Goal: Task Accomplishment & Management: Manage account settings

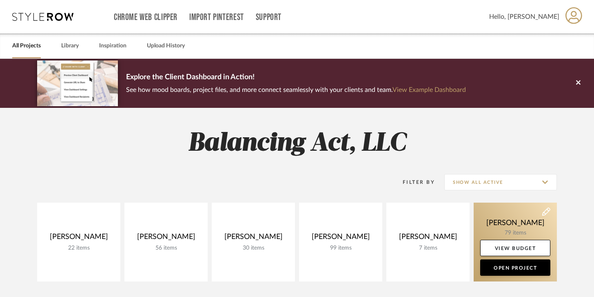
click at [501, 216] on link at bounding box center [515, 241] width 83 height 79
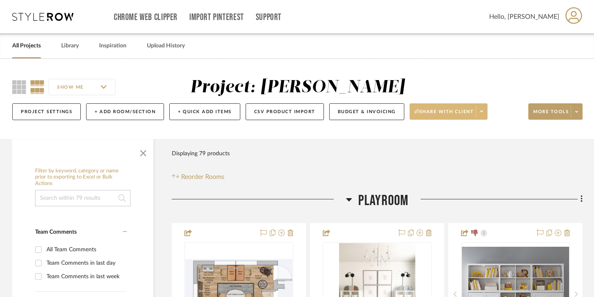
click at [482, 117] on span at bounding box center [481, 111] width 11 height 12
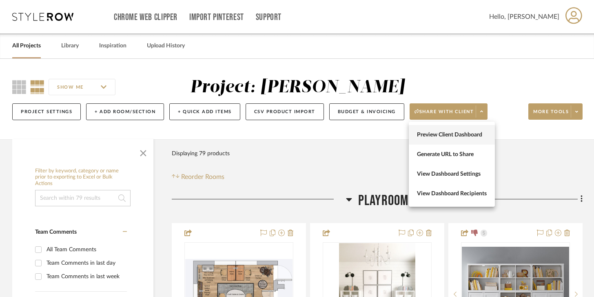
click at [472, 128] on button "Preview Client Dashboard" at bounding box center [452, 135] width 86 height 20
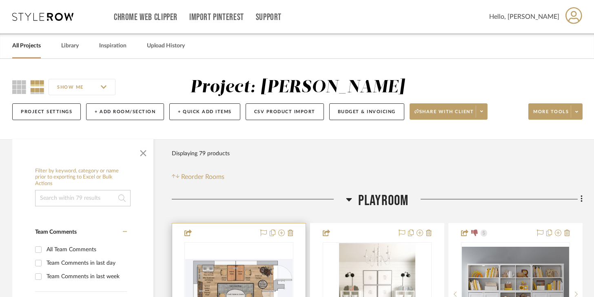
scroll to position [158, 0]
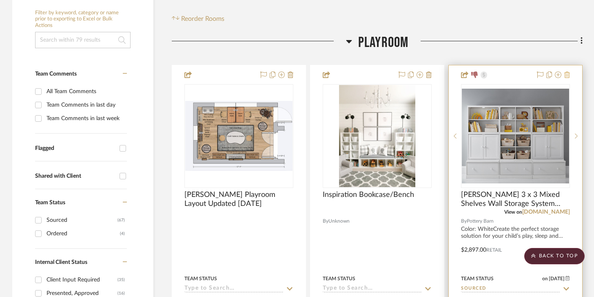
click at [566, 78] on icon at bounding box center [568, 74] width 6 height 7
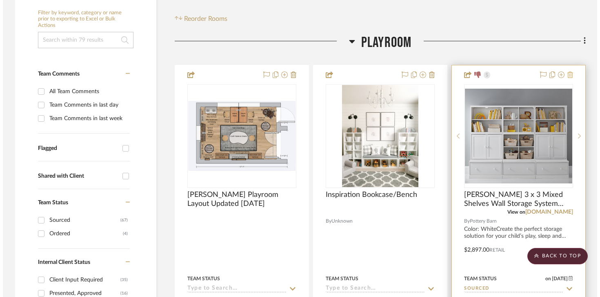
scroll to position [0, 0]
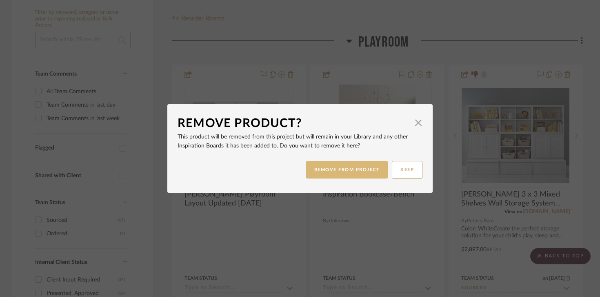
click at [349, 175] on button "REMOVE FROM PROJECT" at bounding box center [347, 170] width 82 height 18
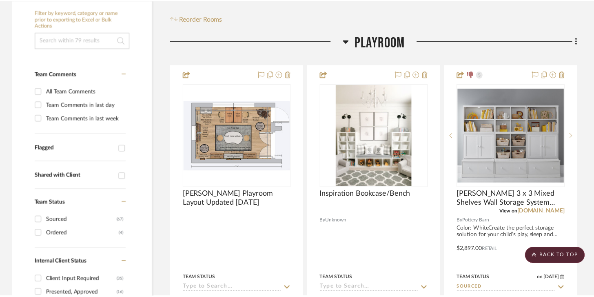
scroll to position [158, 0]
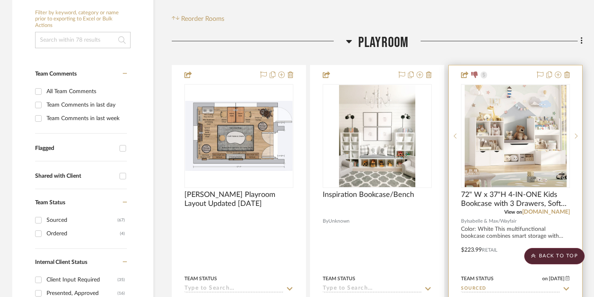
click at [572, 76] on div at bounding box center [516, 243] width 134 height 357
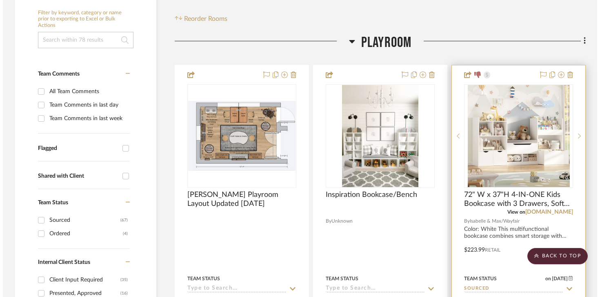
scroll to position [0, 0]
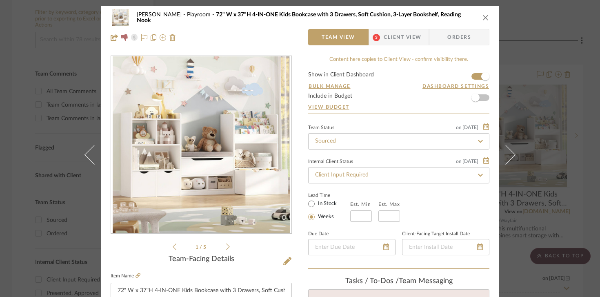
click at [478, 15] on div "[PERSON_NAME] Playroom 72" W x 37"H 4-IN-ONE Kids Bookcase with 3 Drawers, Soft…" at bounding box center [300, 17] width 379 height 16
click at [483, 15] on icon "close" at bounding box center [486, 17] width 7 height 7
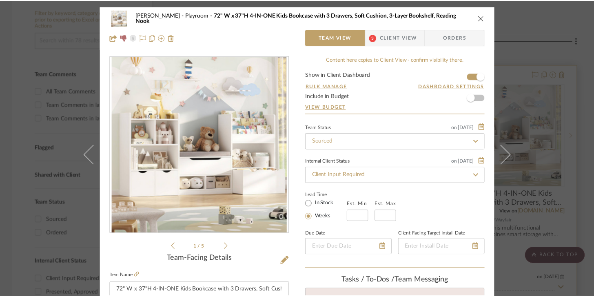
scroll to position [158, 0]
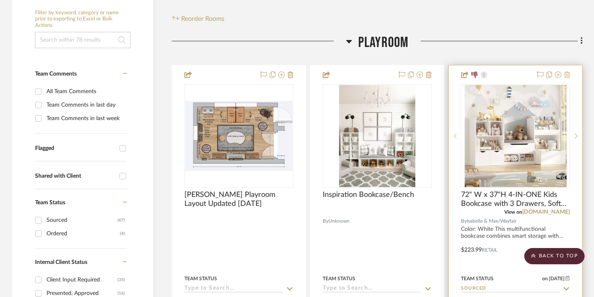
click at [569, 74] on icon at bounding box center [568, 74] width 6 height 7
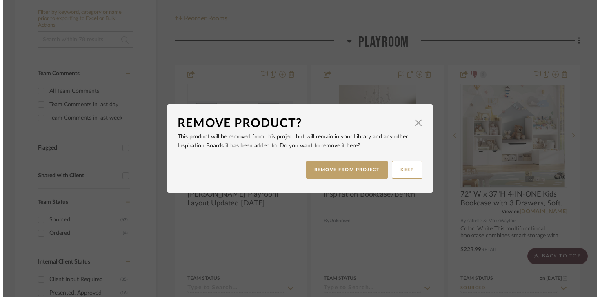
scroll to position [0, 0]
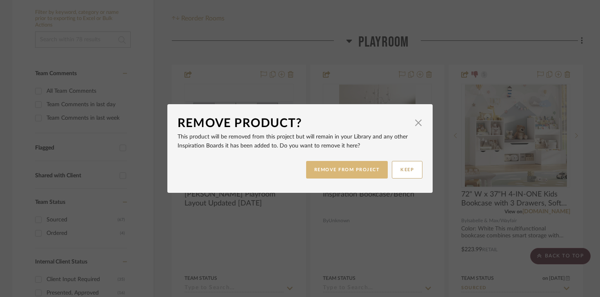
click at [351, 168] on button "REMOVE FROM PROJECT" at bounding box center [347, 170] width 82 height 18
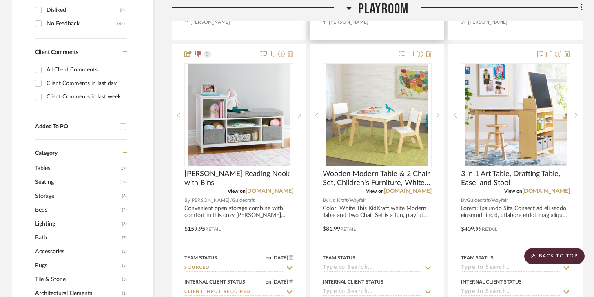
scroll to position [541, 0]
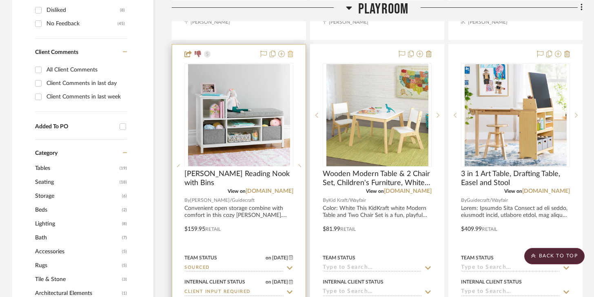
click at [293, 56] on icon at bounding box center [291, 54] width 6 height 7
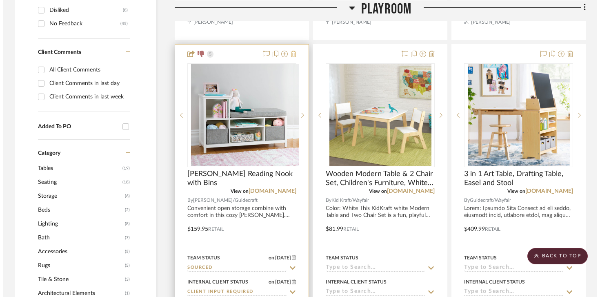
scroll to position [0, 0]
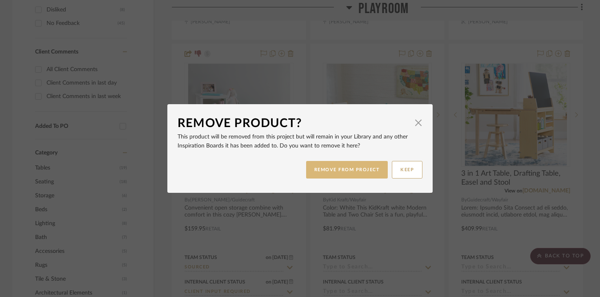
click at [348, 167] on button "REMOVE FROM PROJECT" at bounding box center [347, 170] width 82 height 18
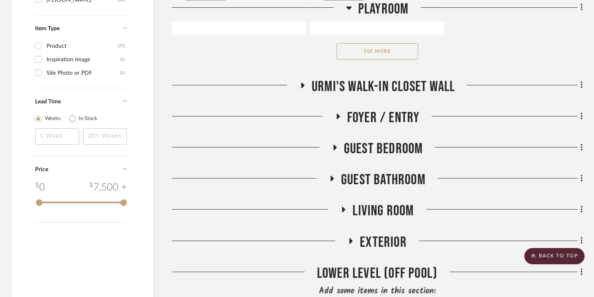
scroll to position [1276, 0]
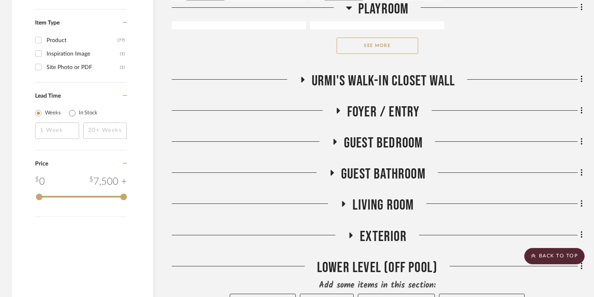
click at [372, 49] on button "See More" at bounding box center [378, 46] width 82 height 16
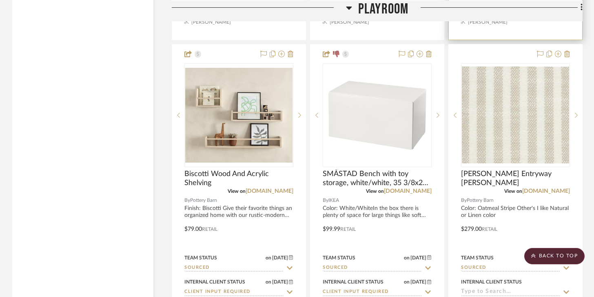
scroll to position [3101, 0]
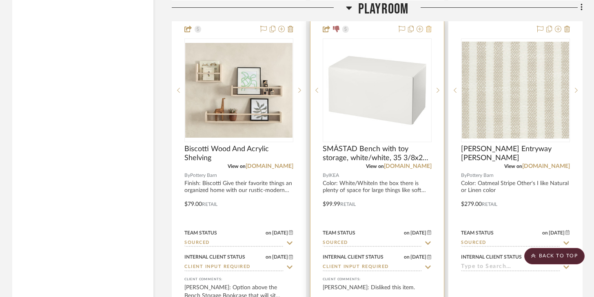
click at [427, 27] on icon at bounding box center [429, 29] width 6 height 7
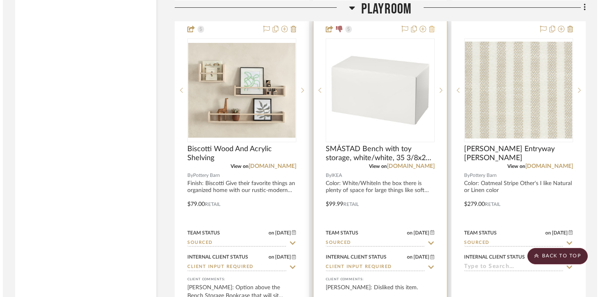
scroll to position [0, 0]
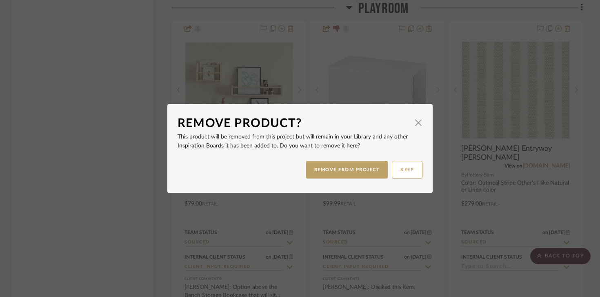
click at [359, 160] on div "REMOVE FROM PROJECT KEEP" at bounding box center [300, 170] width 245 height 26
click at [359, 162] on button "REMOVE FROM PROJECT" at bounding box center [347, 170] width 82 height 18
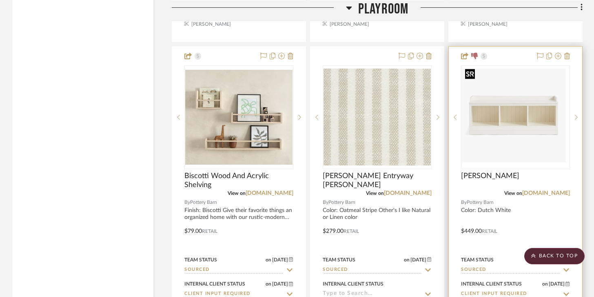
scroll to position [3040, 0]
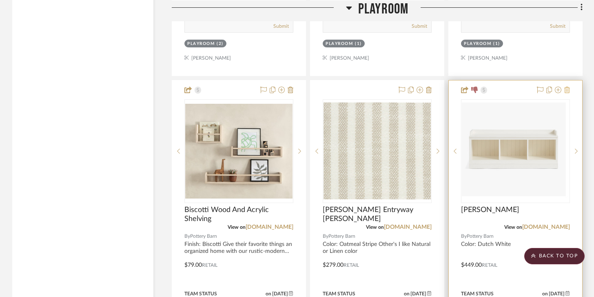
click at [565, 89] on icon at bounding box center [568, 90] width 6 height 7
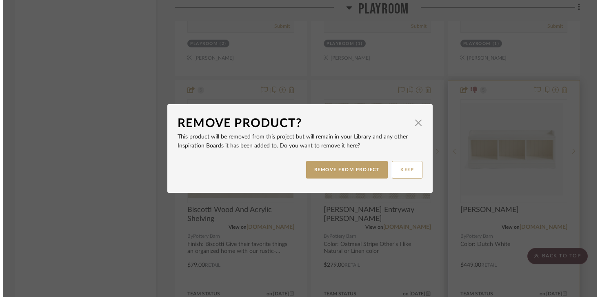
scroll to position [0, 0]
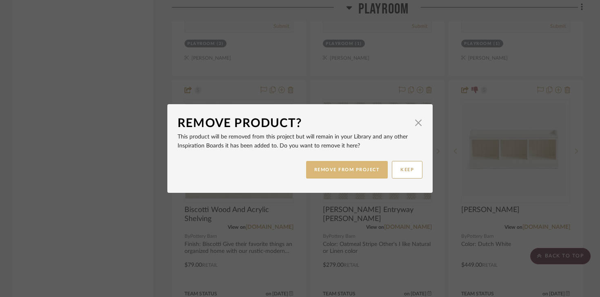
click at [361, 170] on button "REMOVE FROM PROJECT" at bounding box center [347, 170] width 82 height 18
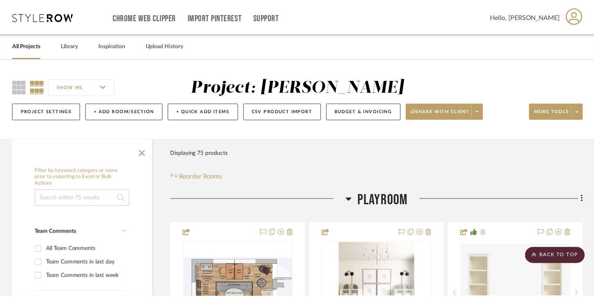
scroll to position [3040, 0]
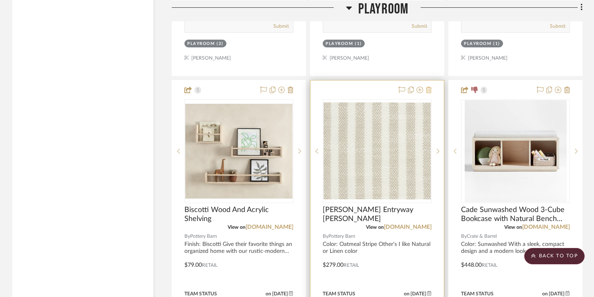
click at [426, 88] on icon at bounding box center [429, 90] width 6 height 7
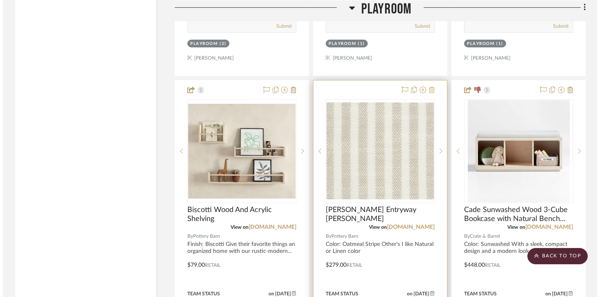
scroll to position [0, 0]
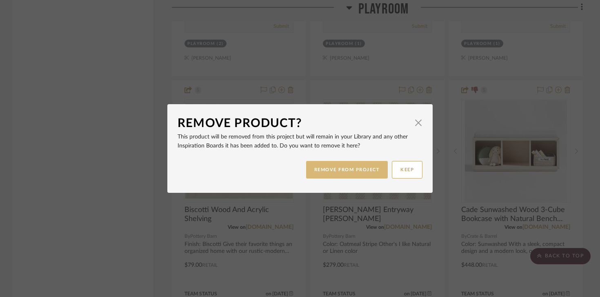
click at [349, 165] on button "REMOVE FROM PROJECT" at bounding box center [347, 170] width 82 height 18
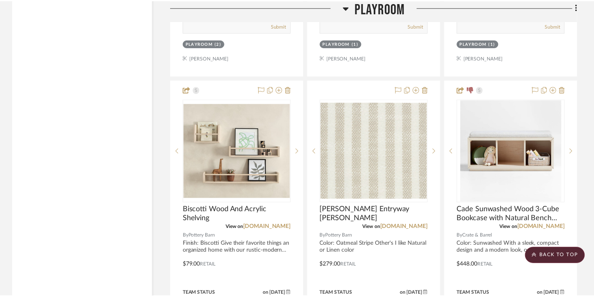
scroll to position [3040, 0]
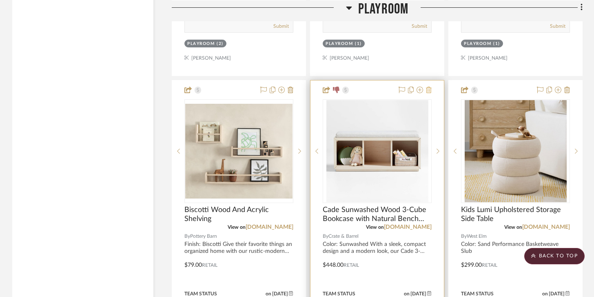
click at [430, 88] on icon at bounding box center [429, 90] width 6 height 7
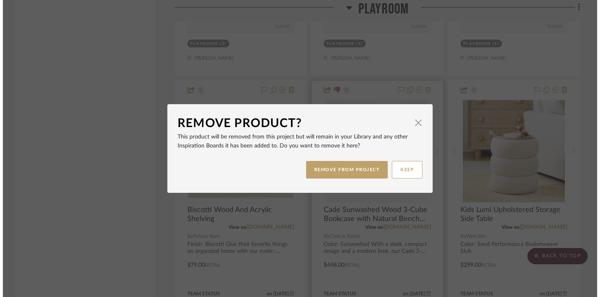
scroll to position [0, 0]
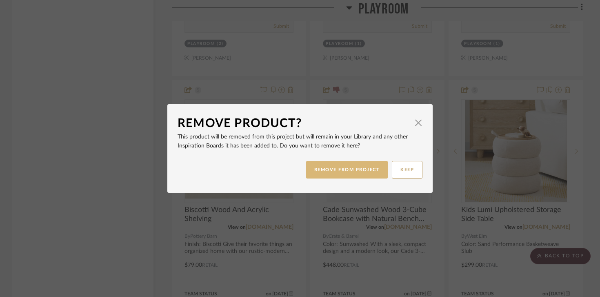
click at [360, 173] on button "REMOVE FROM PROJECT" at bounding box center [347, 170] width 82 height 18
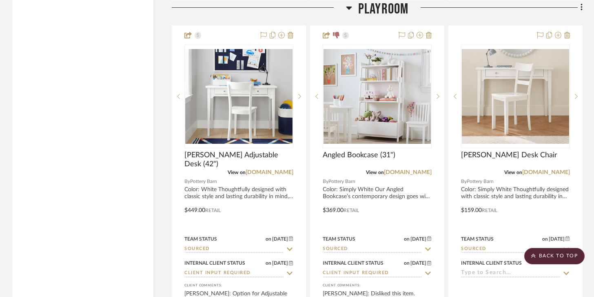
scroll to position [4181, 0]
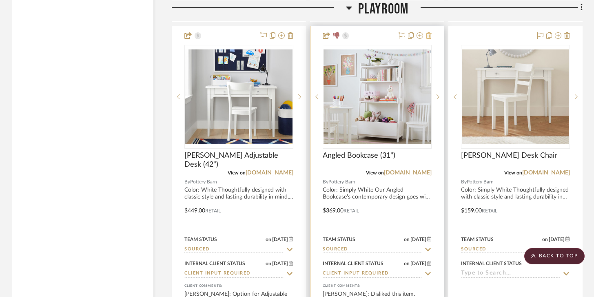
click at [426, 35] on button at bounding box center [429, 36] width 6 height 10
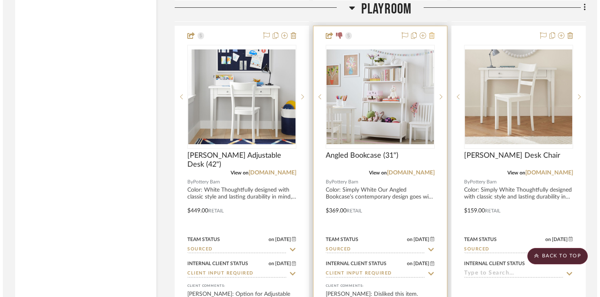
scroll to position [0, 0]
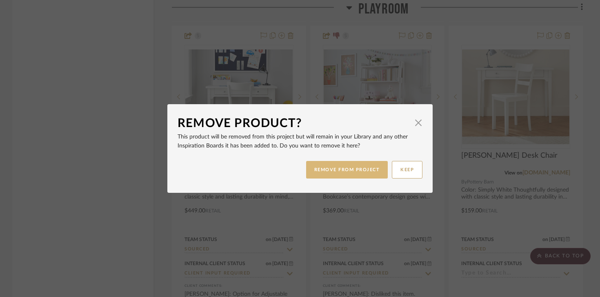
click at [358, 167] on button "REMOVE FROM PROJECT" at bounding box center [347, 170] width 82 height 18
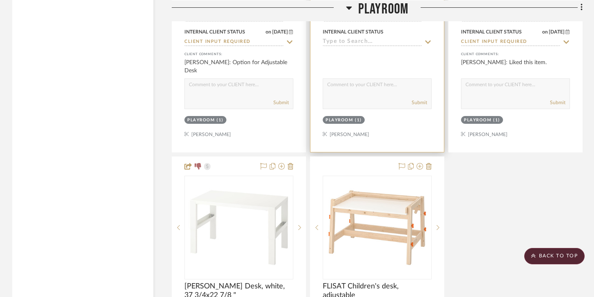
scroll to position [4428, 0]
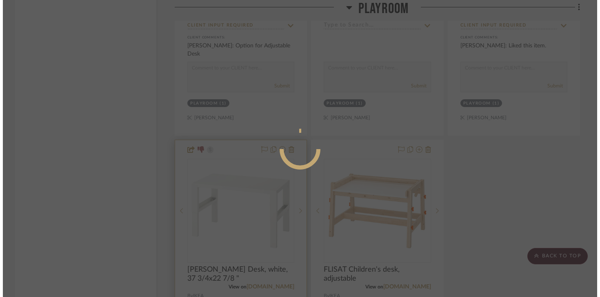
scroll to position [0, 0]
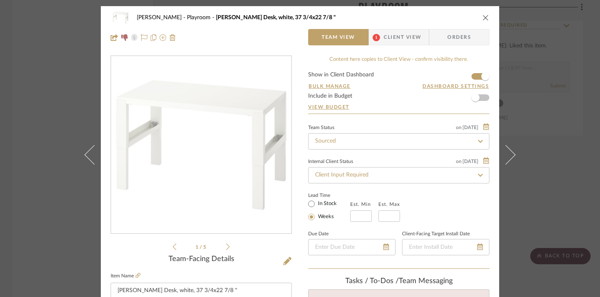
click at [483, 19] on icon "close" at bounding box center [486, 17] width 7 height 7
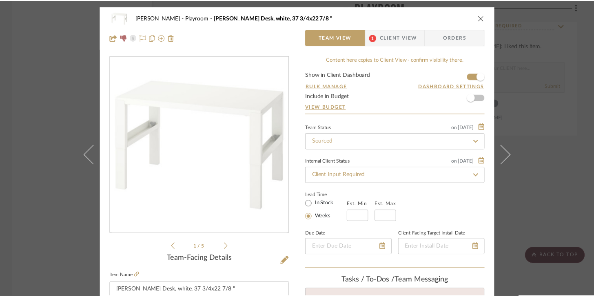
scroll to position [4428, 0]
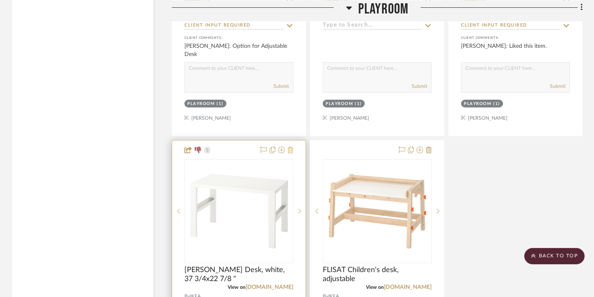
click at [293, 147] on icon at bounding box center [291, 150] width 6 height 7
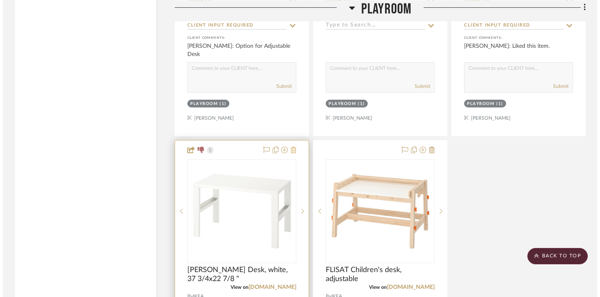
scroll to position [0, 0]
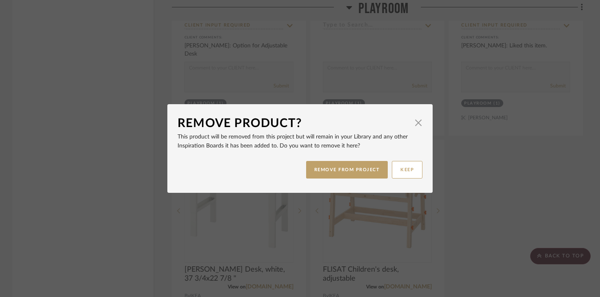
click at [332, 159] on div "REMOVE FROM PROJECT KEEP" at bounding box center [300, 170] width 245 height 26
click at [330, 166] on button "REMOVE FROM PROJECT" at bounding box center [347, 170] width 82 height 18
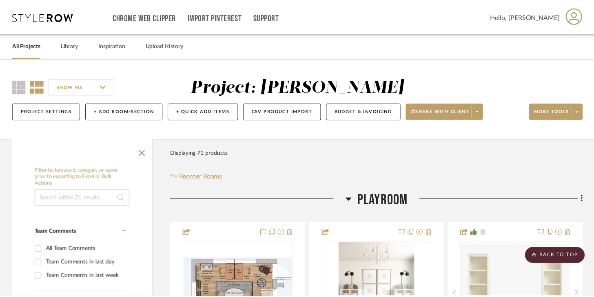
scroll to position [4428, 0]
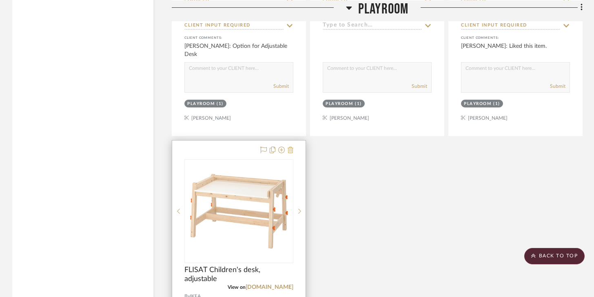
click at [292, 147] on icon at bounding box center [291, 150] width 6 height 7
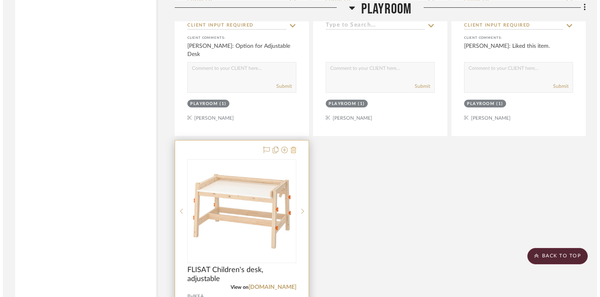
scroll to position [0, 0]
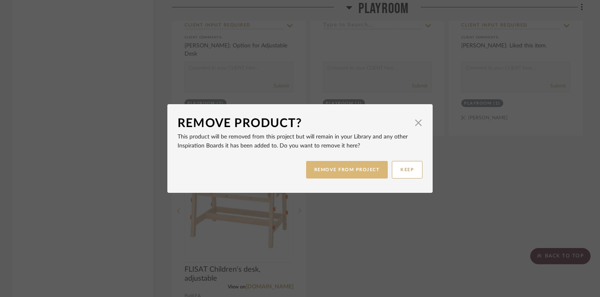
click at [335, 167] on button "REMOVE FROM PROJECT" at bounding box center [347, 170] width 82 height 18
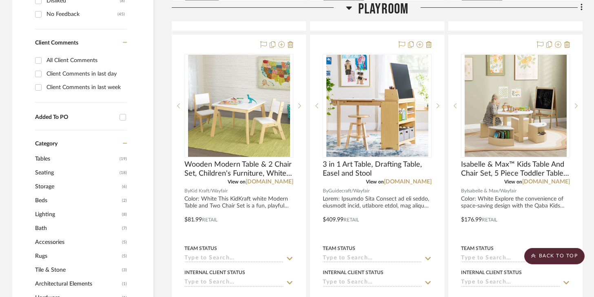
scroll to position [550, 0]
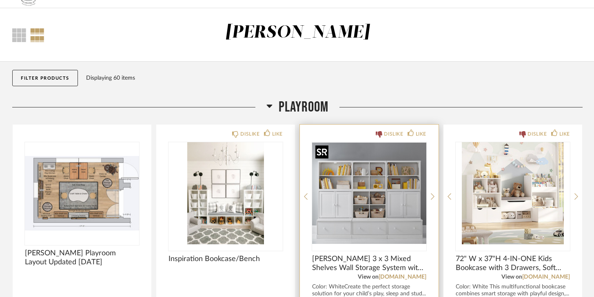
scroll to position [71, 0]
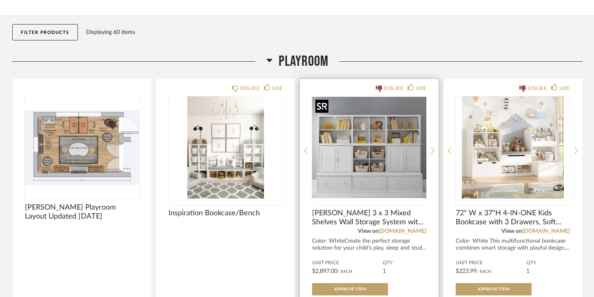
click at [400, 123] on img "0" at bounding box center [369, 147] width 114 height 102
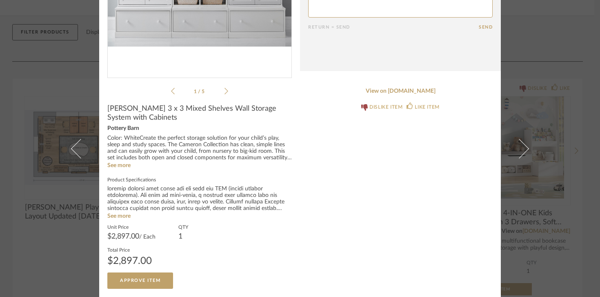
scroll to position [0, 0]
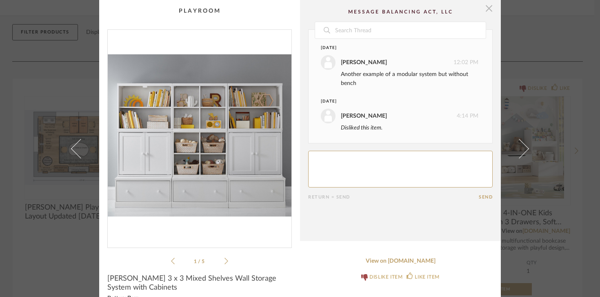
click at [488, 9] on span "button" at bounding box center [489, 8] width 16 height 16
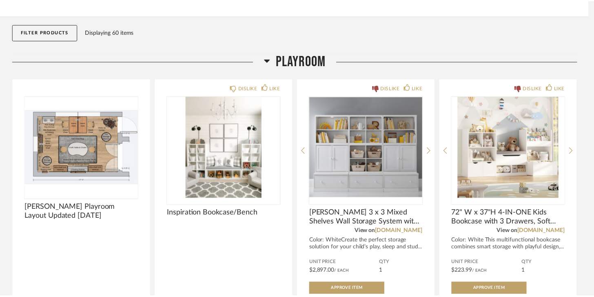
scroll to position [71, 0]
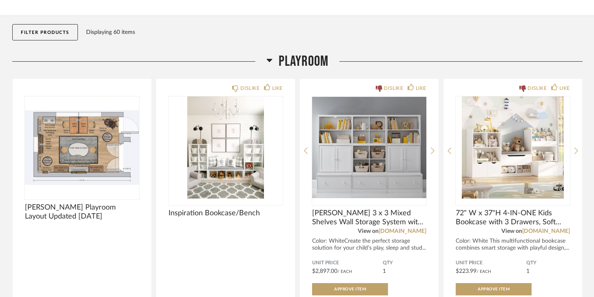
click at [48, 38] on button "Filter Products" at bounding box center [45, 32] width 66 height 16
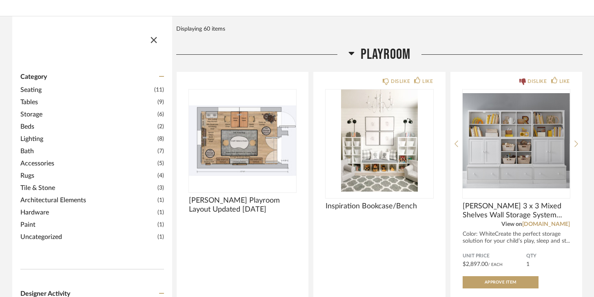
scroll to position [0, 0]
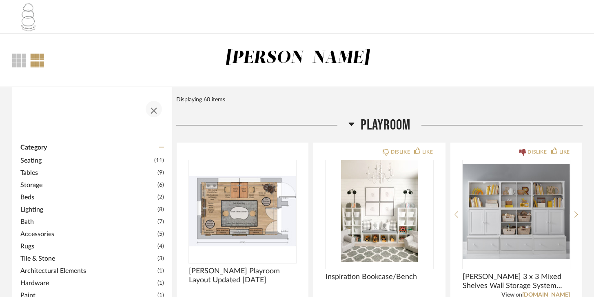
click at [149, 111] on span "button" at bounding box center [154, 109] width 20 height 20
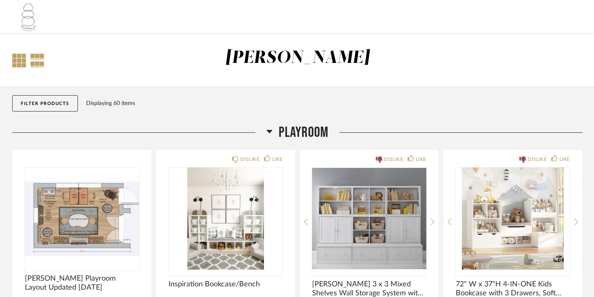
click at [23, 63] on div at bounding box center [19, 60] width 14 height 14
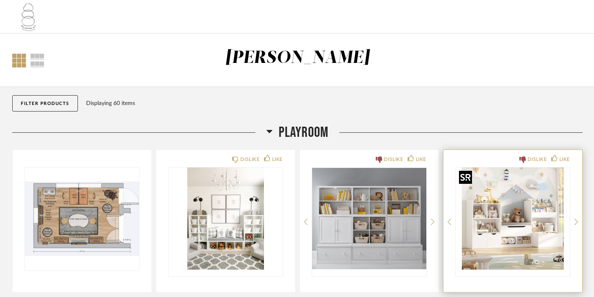
scroll to position [79, 0]
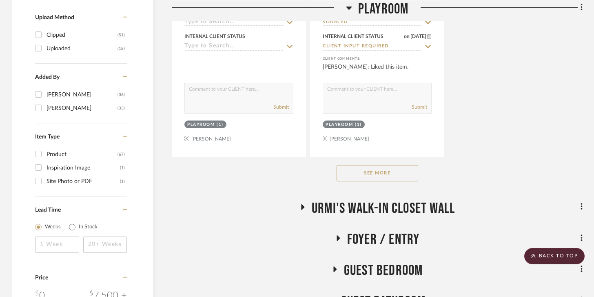
scroll to position [1149, 0]
click at [384, 179] on button "See More" at bounding box center [378, 173] width 82 height 16
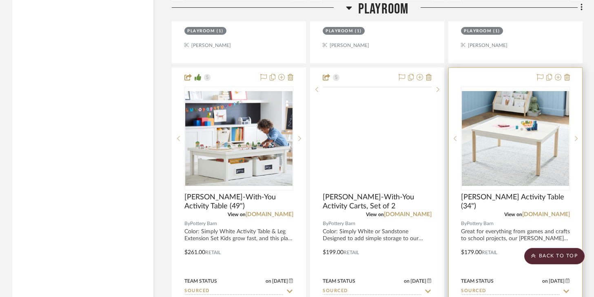
scroll to position [1602, 0]
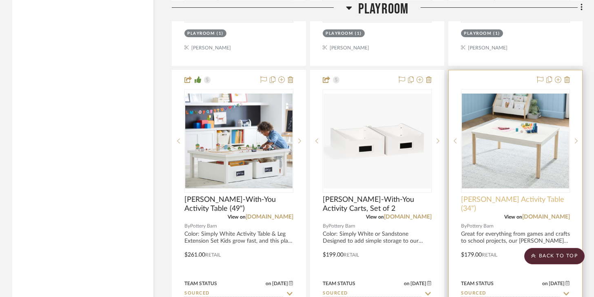
click at [521, 201] on span "[PERSON_NAME] Activity Table (34")" at bounding box center [515, 204] width 109 height 18
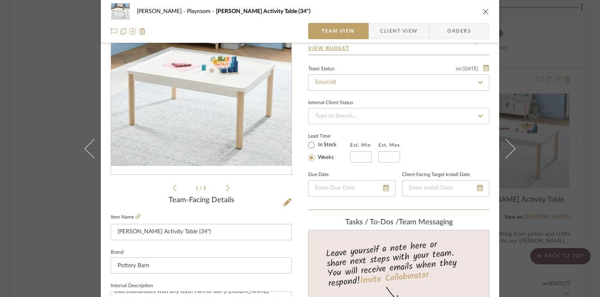
scroll to position [0, 0]
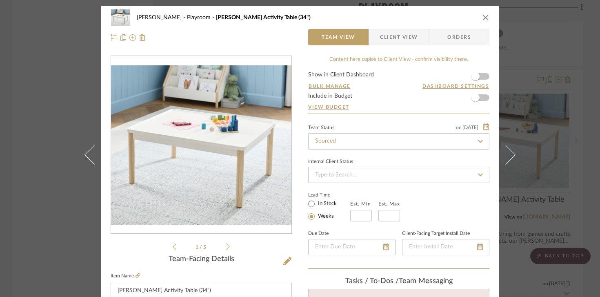
click at [483, 20] on icon "close" at bounding box center [486, 17] width 7 height 7
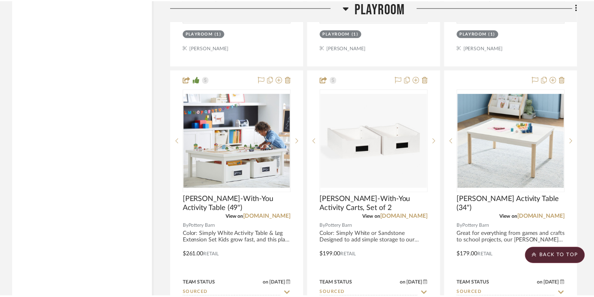
scroll to position [1602, 0]
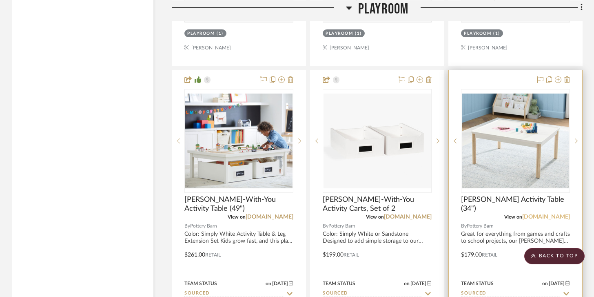
click at [525, 215] on link "[DOMAIN_NAME]" at bounding box center [547, 217] width 48 height 6
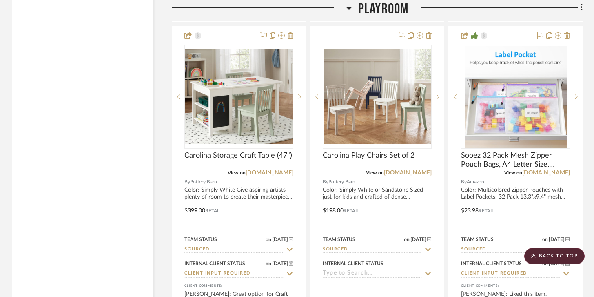
scroll to position [2373, 0]
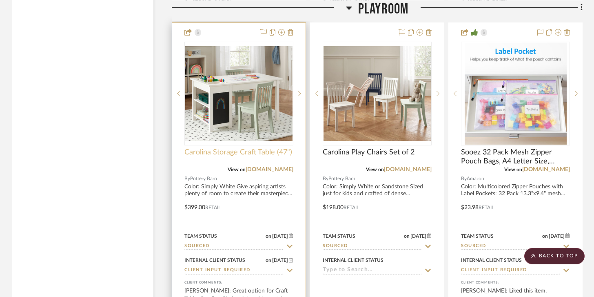
click at [279, 153] on span "Carolina Storage Craft Table (47")" at bounding box center [239, 152] width 108 height 9
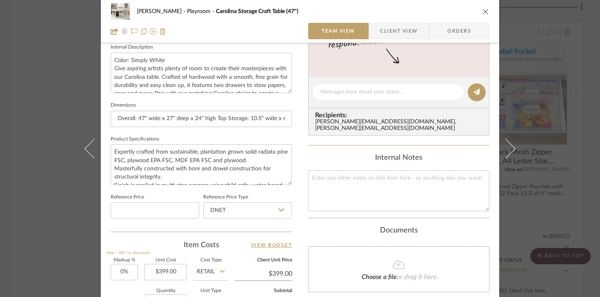
scroll to position [297, 0]
drag, startPoint x: 247, startPoint y: 119, endPoint x: 287, endPoint y: 116, distance: 40.1
click at [287, 116] on input "Overall: 47" wide x 27" deep x 24" high Top Storage: 10.5" wide x 6.5" deep She…" at bounding box center [201, 119] width 181 height 16
click at [260, 134] on fieldset "Product Specifications Expertly crafted from sustainable, plantation grown soli…" at bounding box center [201, 159] width 181 height 51
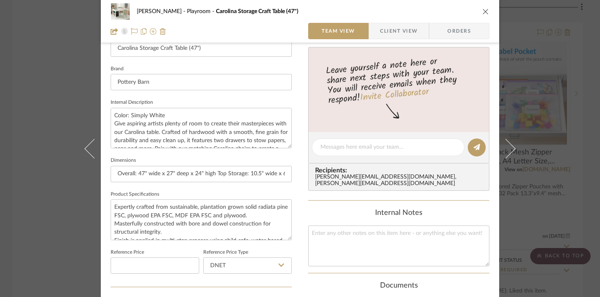
scroll to position [0, 0]
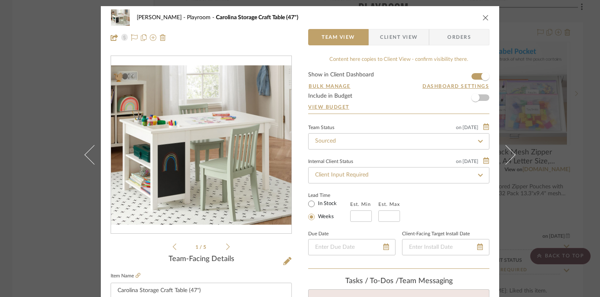
click at [484, 18] on icon "close" at bounding box center [486, 17] width 7 height 7
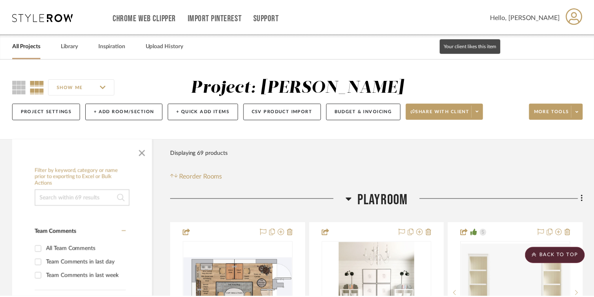
scroll to position [2373, 0]
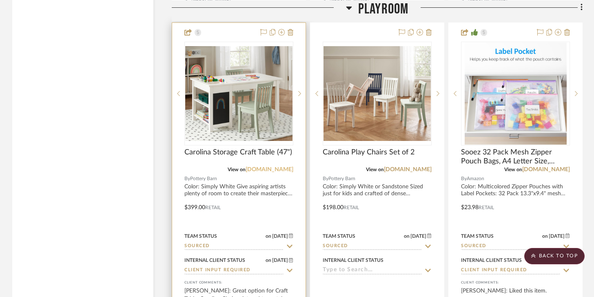
click at [287, 167] on link "[DOMAIN_NAME]" at bounding box center [270, 170] width 48 height 6
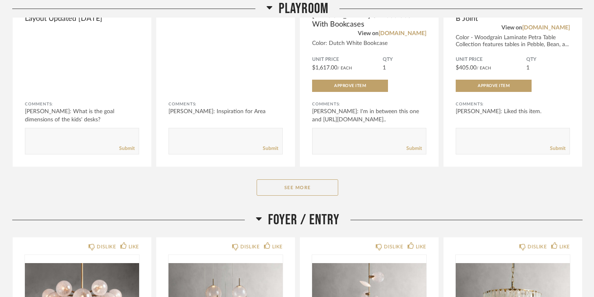
scroll to position [379, 0]
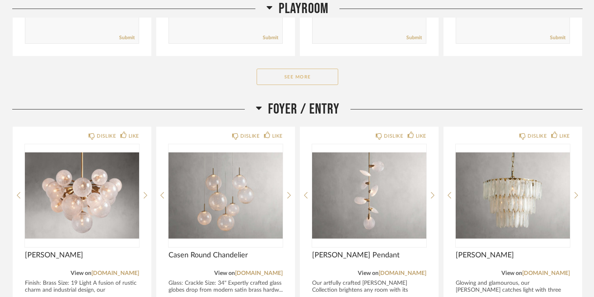
click at [301, 78] on button "See More" at bounding box center [298, 77] width 82 height 16
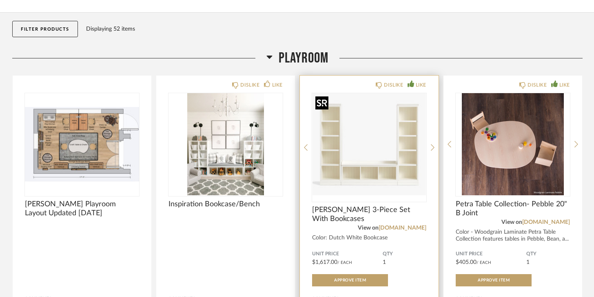
scroll to position [120, 0]
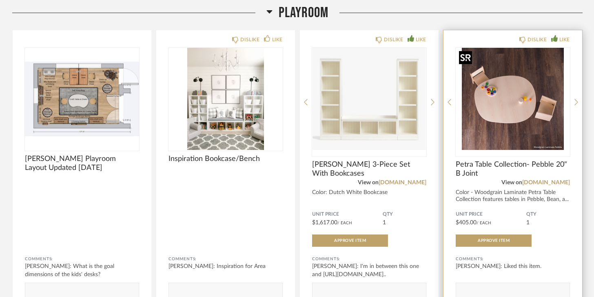
click at [0, 0] on img at bounding box center [0, 0] width 0 height 0
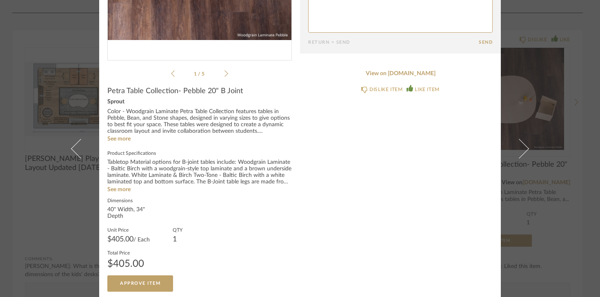
scroll to position [190, 0]
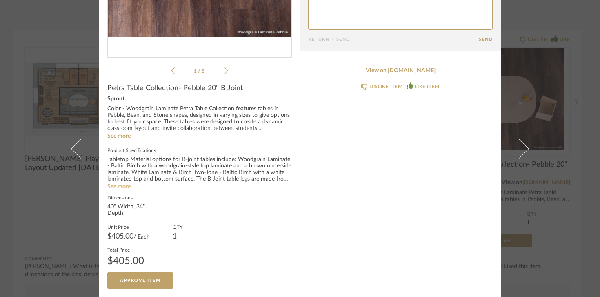
click at [120, 188] on link "See more" at bounding box center [118, 187] width 23 height 6
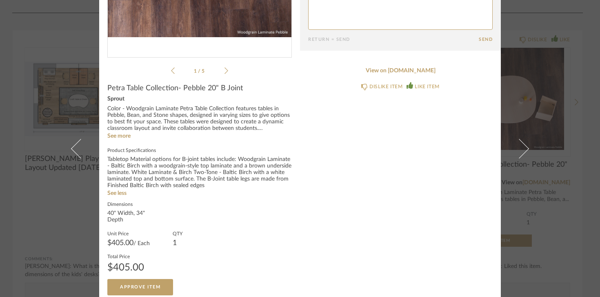
click at [221, 73] on li "1 / 5" at bounding box center [200, 71] width 50 height 10
click at [225, 72] on icon at bounding box center [227, 70] width 4 height 7
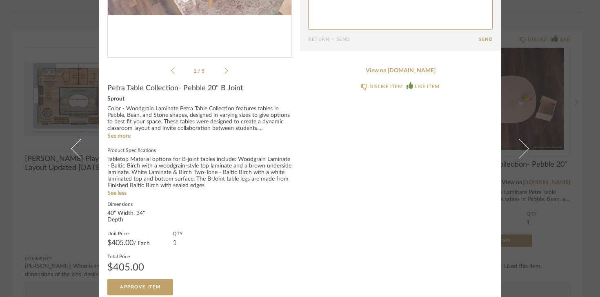
click at [225, 72] on icon at bounding box center [227, 70] width 4 height 7
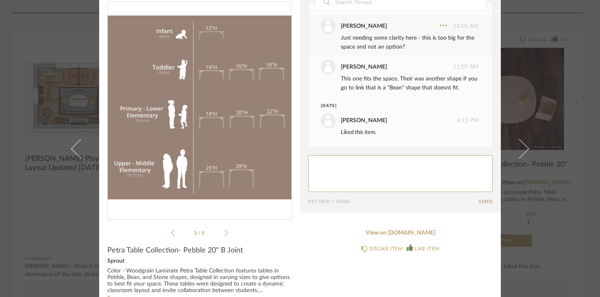
scroll to position [0, 0]
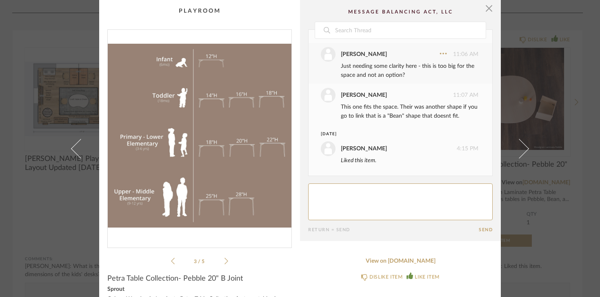
click at [220, 258] on li "3 / 5" at bounding box center [200, 261] width 50 height 10
click at [225, 259] on icon at bounding box center [227, 260] width 4 height 7
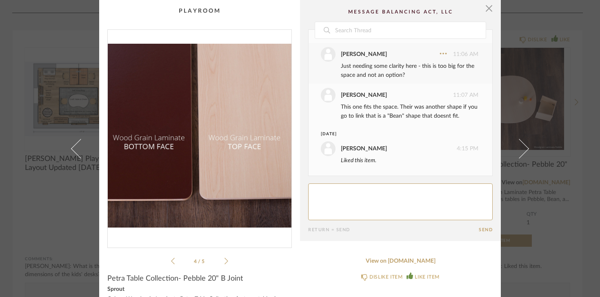
click at [167, 260] on div "4 / 5" at bounding box center [199, 147] width 185 height 236
click at [167, 259] on div "4 / 5" at bounding box center [199, 147] width 185 height 236
click at [171, 259] on icon at bounding box center [173, 261] width 4 height 7
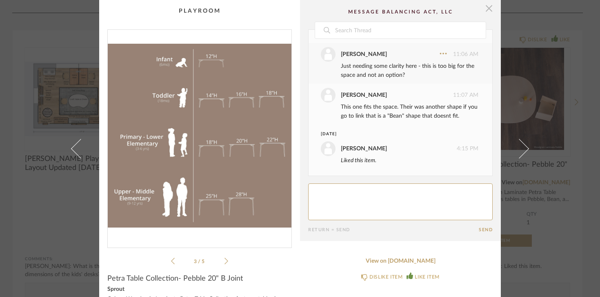
click at [485, 9] on span "button" at bounding box center [489, 8] width 16 height 16
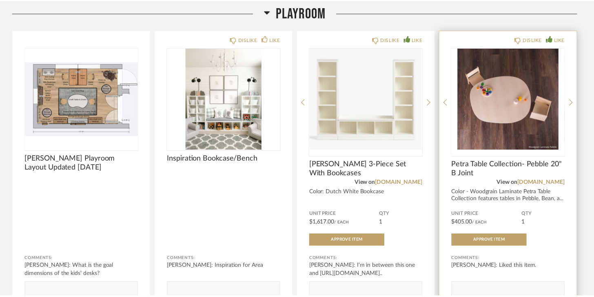
scroll to position [120, 0]
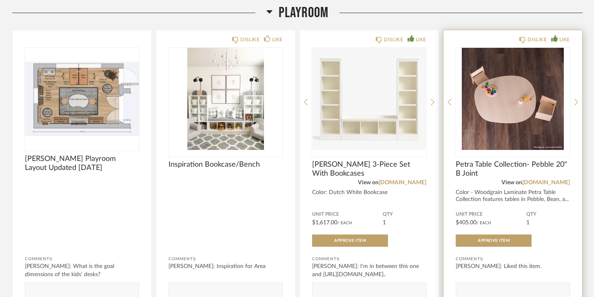
click at [483, 163] on span "Petra Table Collection- Pebble 20" B Joint" at bounding box center [513, 169] width 114 height 18
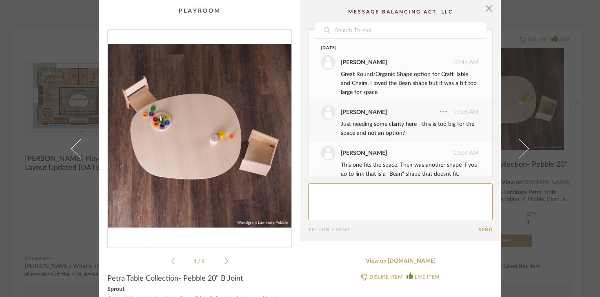
scroll to position [58, 0]
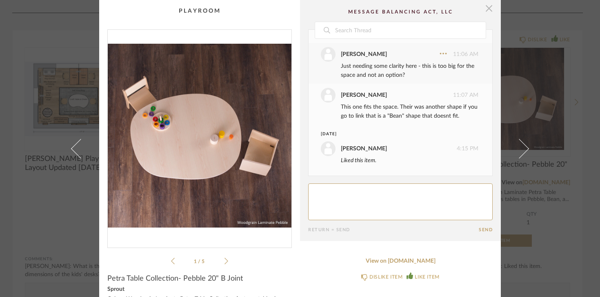
click at [485, 9] on span "button" at bounding box center [489, 8] width 16 height 16
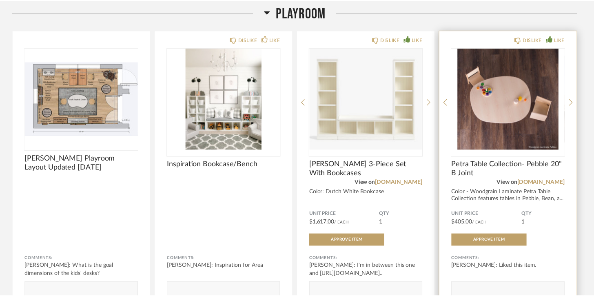
scroll to position [120, 0]
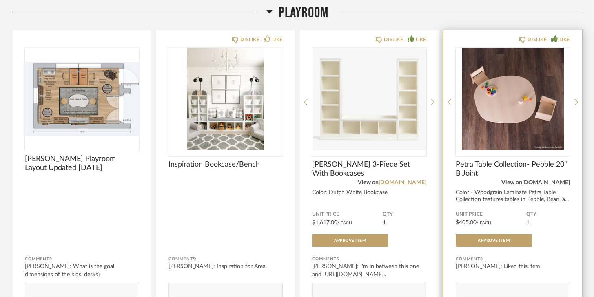
click at [536, 182] on link "[DOMAIN_NAME]" at bounding box center [547, 183] width 48 height 6
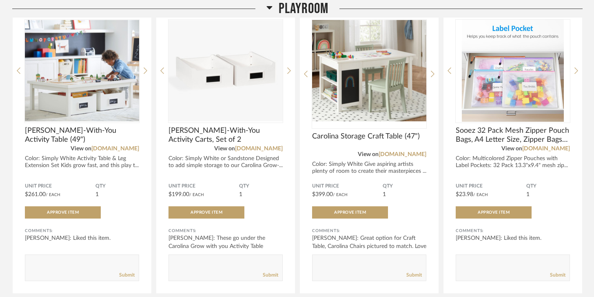
scroll to position [442, 0]
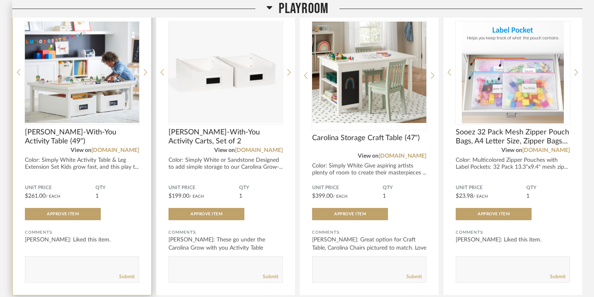
click at [97, 135] on span "[PERSON_NAME]-With-You Activity Table (49")" at bounding box center [82, 137] width 114 height 18
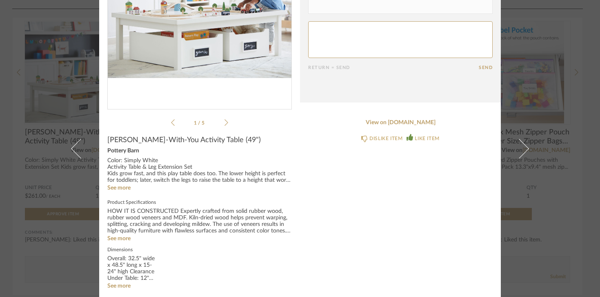
scroll to position [160, 0]
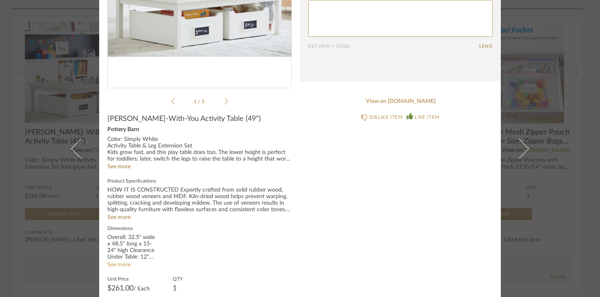
click at [108, 265] on link "See more" at bounding box center [118, 265] width 23 height 6
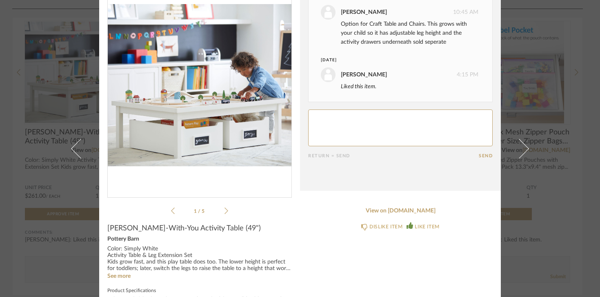
scroll to position [62, 0]
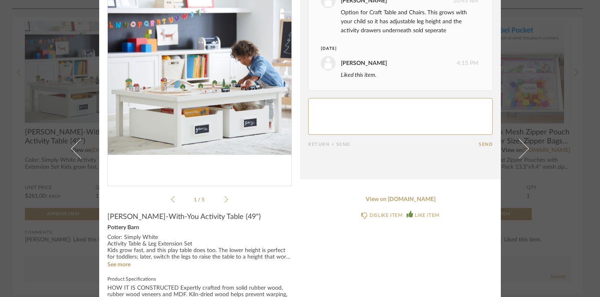
click at [225, 200] on icon at bounding box center [227, 199] width 4 height 7
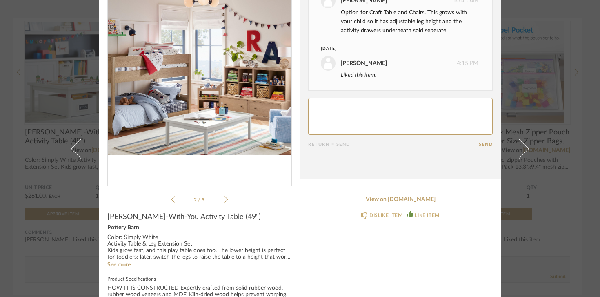
click at [225, 200] on icon at bounding box center [227, 199] width 4 height 7
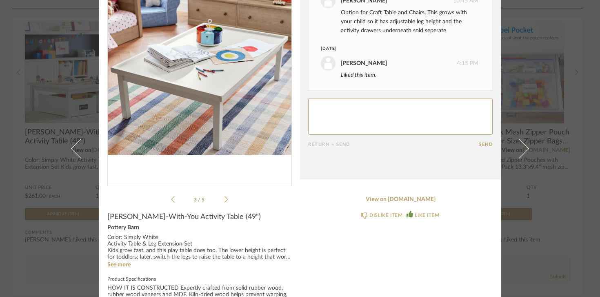
click at [225, 200] on icon at bounding box center [227, 199] width 4 height 7
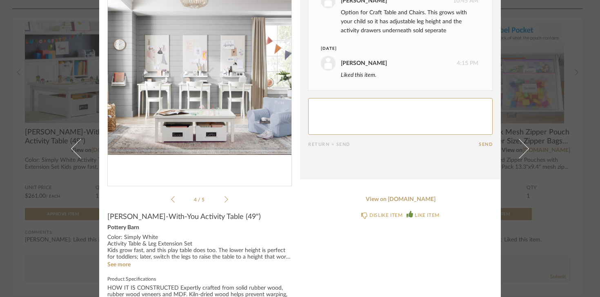
click at [225, 200] on icon at bounding box center [227, 199] width 4 height 7
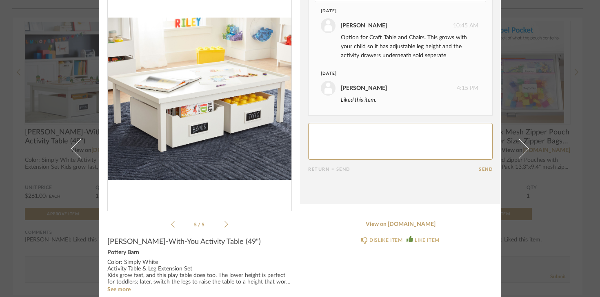
scroll to position [23, 0]
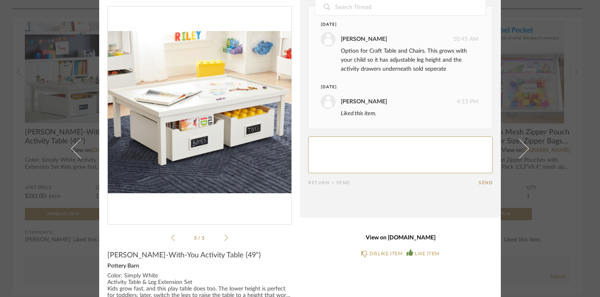
click at [387, 237] on link "View on potterybarnkids.com" at bounding box center [400, 237] width 185 height 7
click at [226, 234] on div "5 / 5" at bounding box center [199, 124] width 185 height 236
click at [225, 236] on icon at bounding box center [227, 237] width 4 height 7
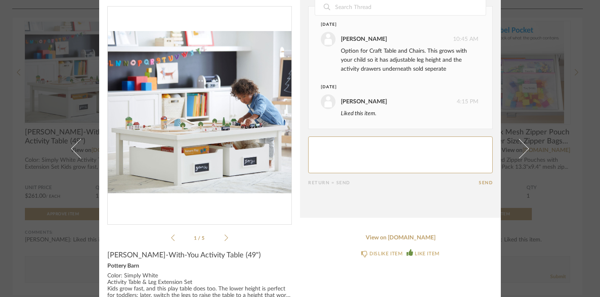
click at [225, 236] on icon at bounding box center [227, 237] width 4 height 7
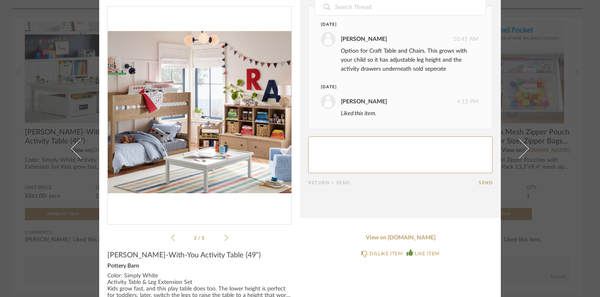
click at [225, 236] on icon at bounding box center [227, 237] width 4 height 7
